Goal: Task Accomplishment & Management: Manage account settings

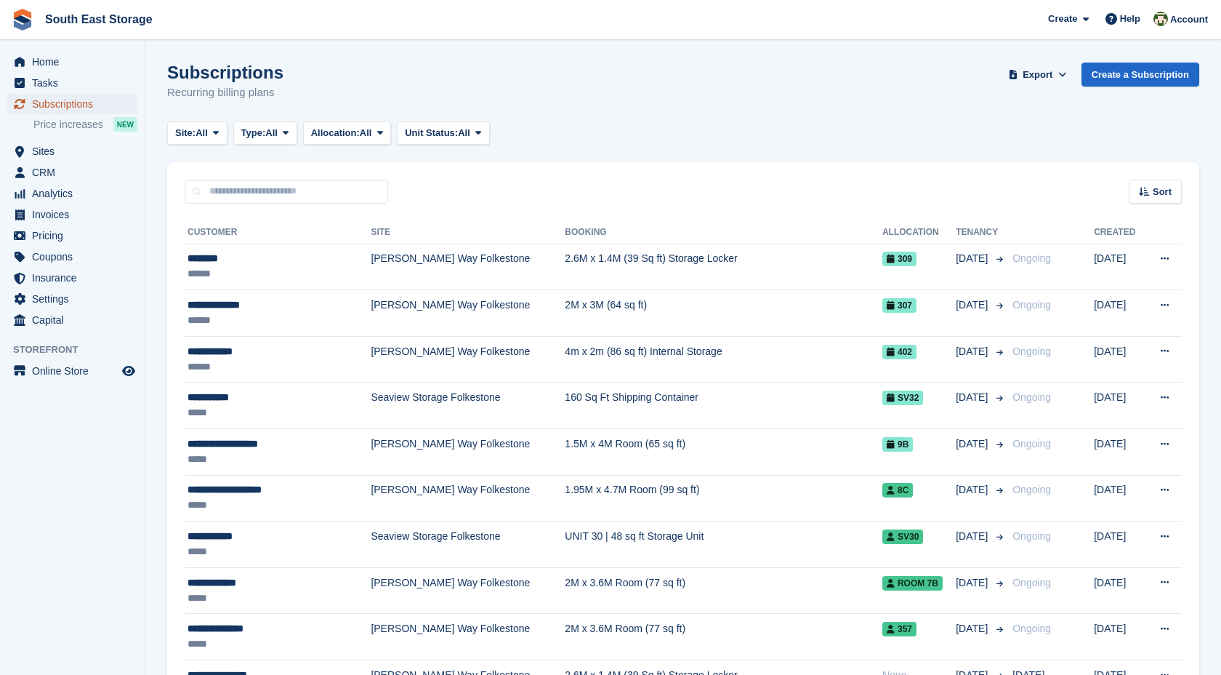
click at [78, 106] on span "Subscriptions" at bounding box center [75, 104] width 87 height 20
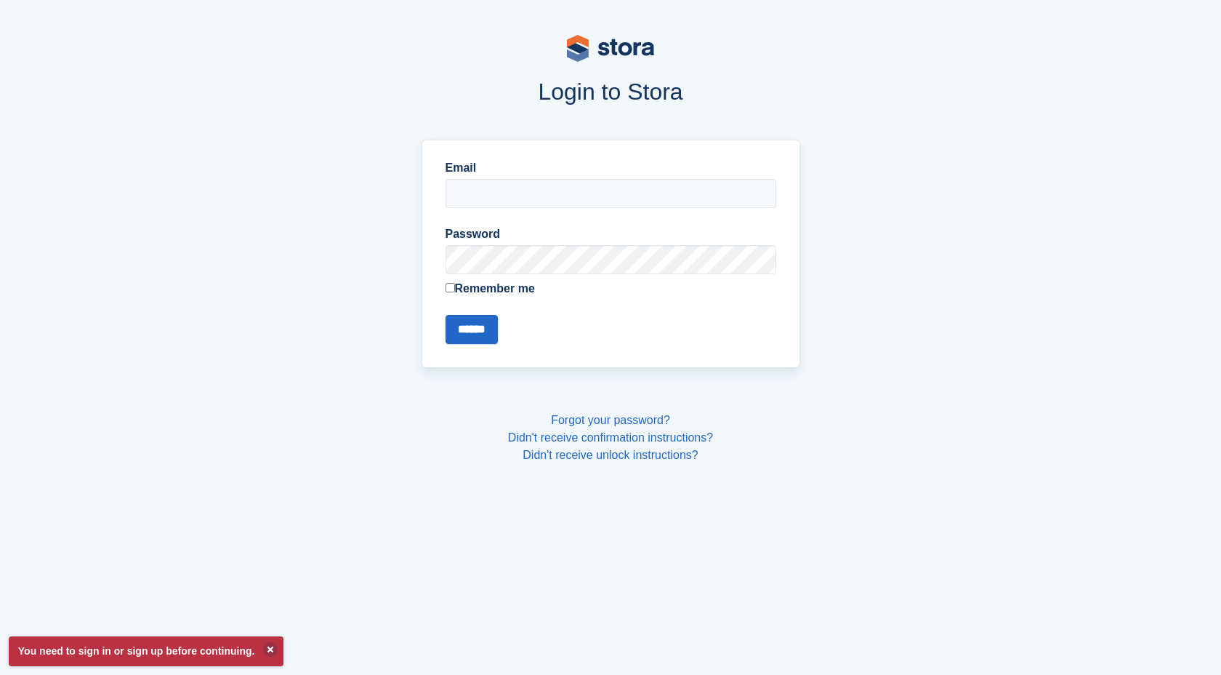
type input "**********"
click at [470, 328] on input "******" at bounding box center [472, 329] width 52 height 29
